Goal: Task Accomplishment & Management: Manage account settings

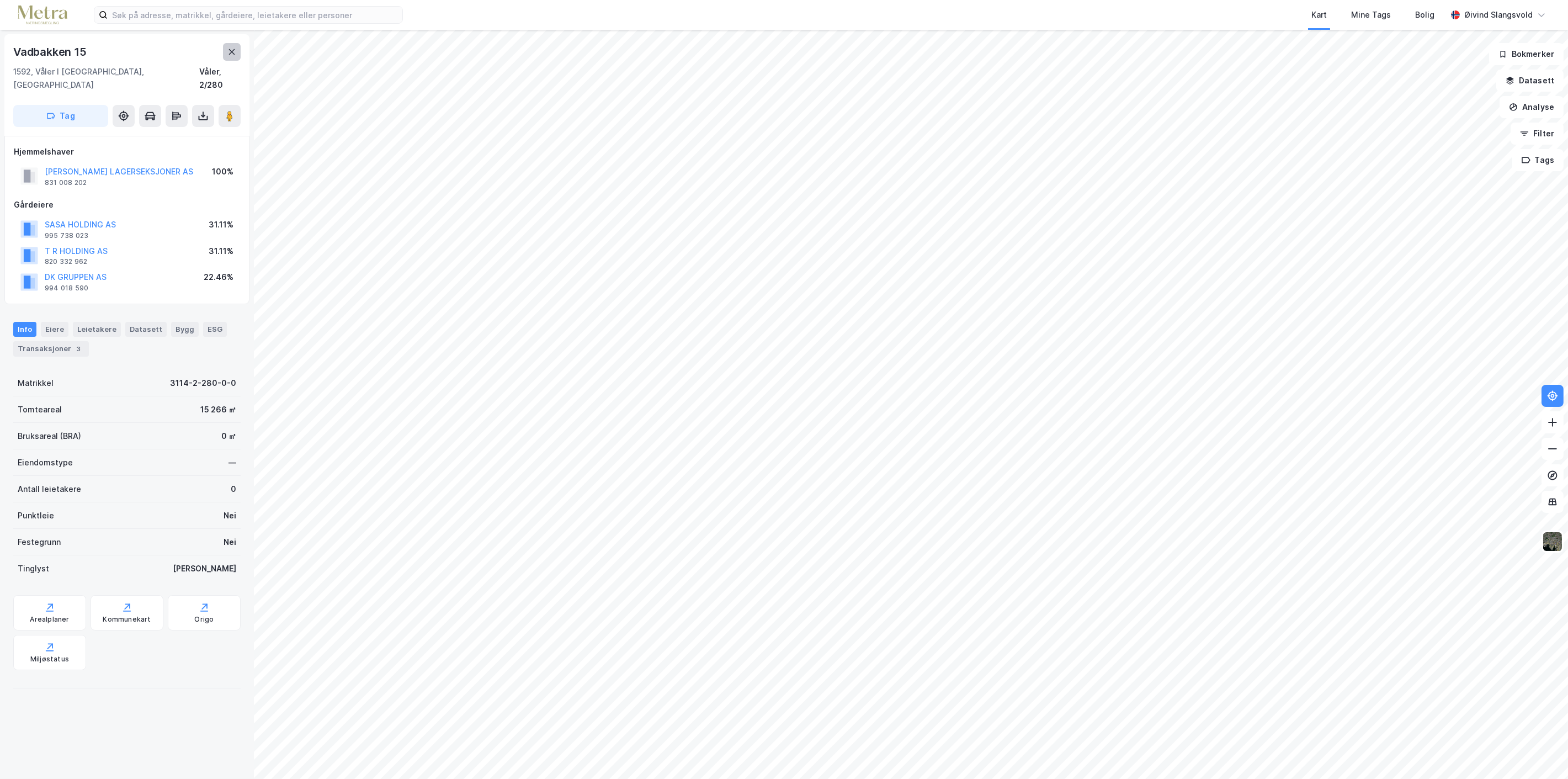
click at [229, 50] on icon at bounding box center [232, 52] width 9 height 9
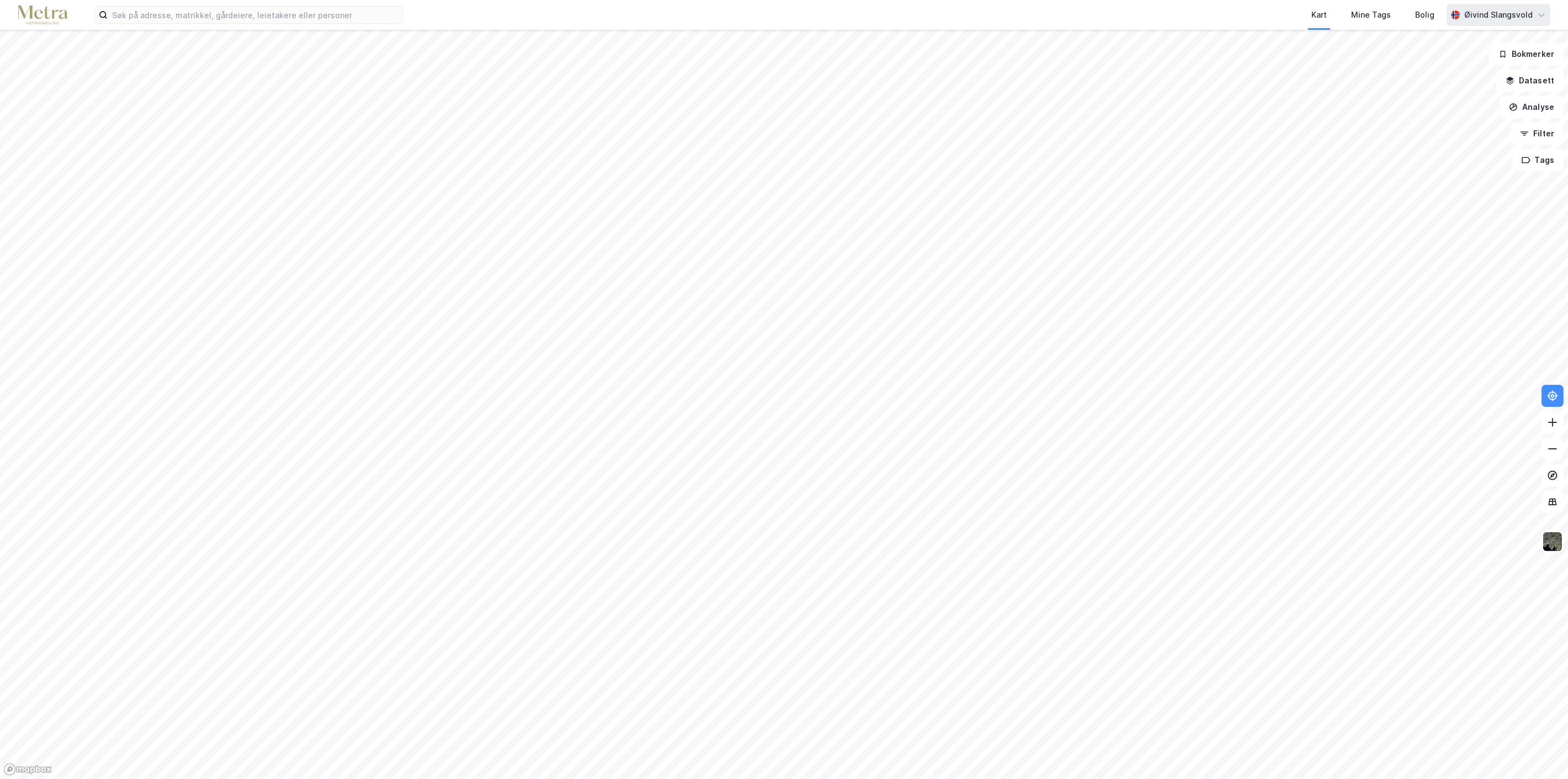
click at [1497, 15] on div "Øivind Slangsvold" at bounding box center [1499, 15] width 68 height 14
click at [1442, 66] on div "Logg ut" at bounding box center [1446, 68] width 30 height 14
